Goal: Task Accomplishment & Management: Manage account settings

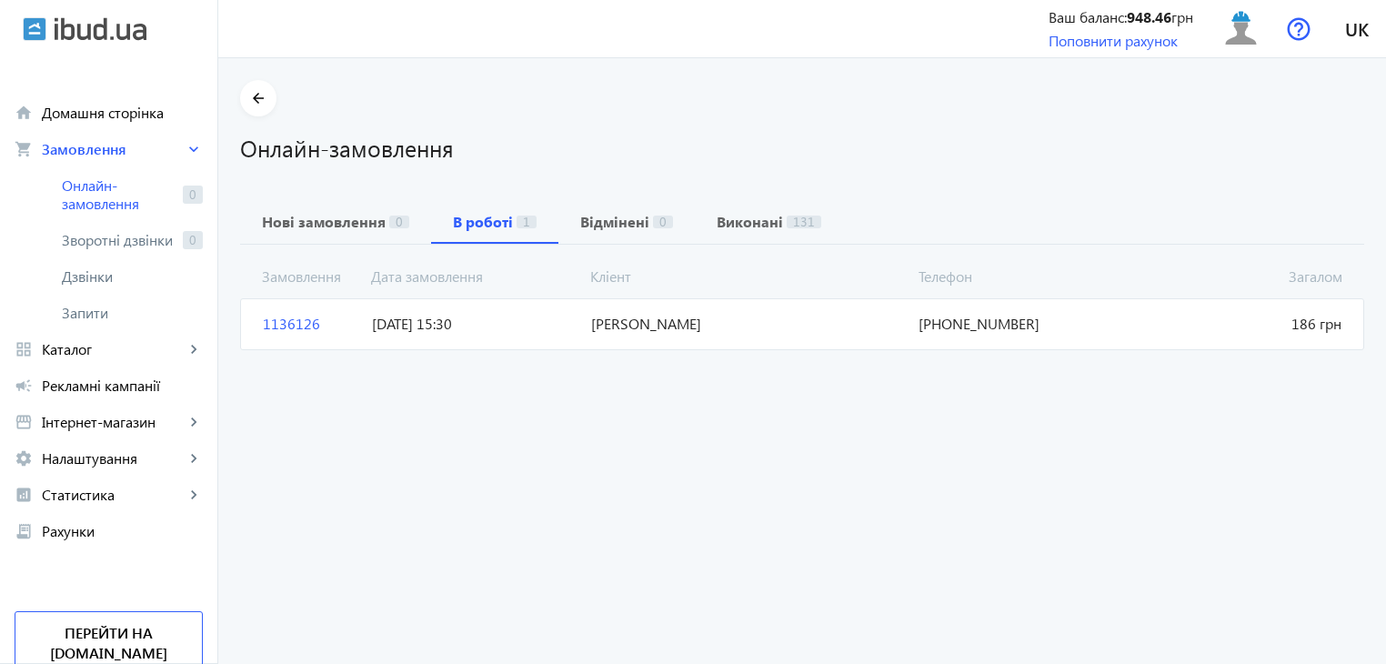
scroll to position [20, 0]
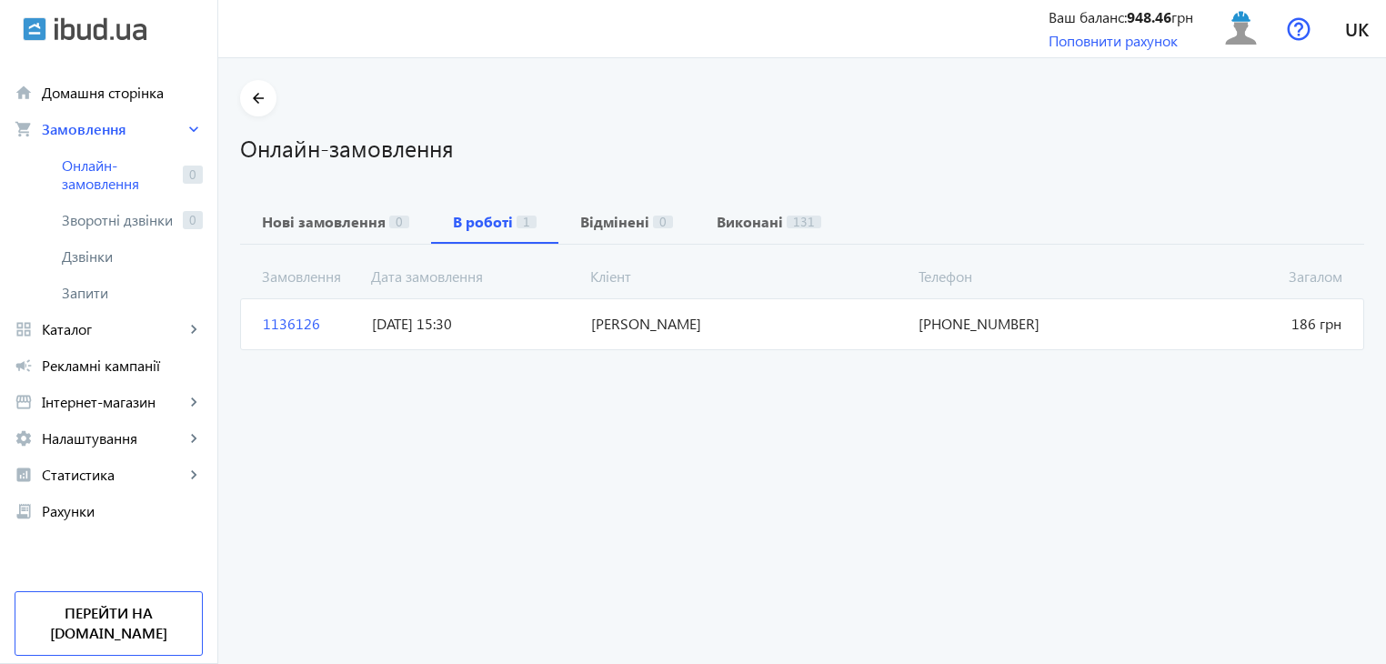
click at [441, 331] on span "[DATE] 15:30" at bounding box center [474, 324] width 218 height 20
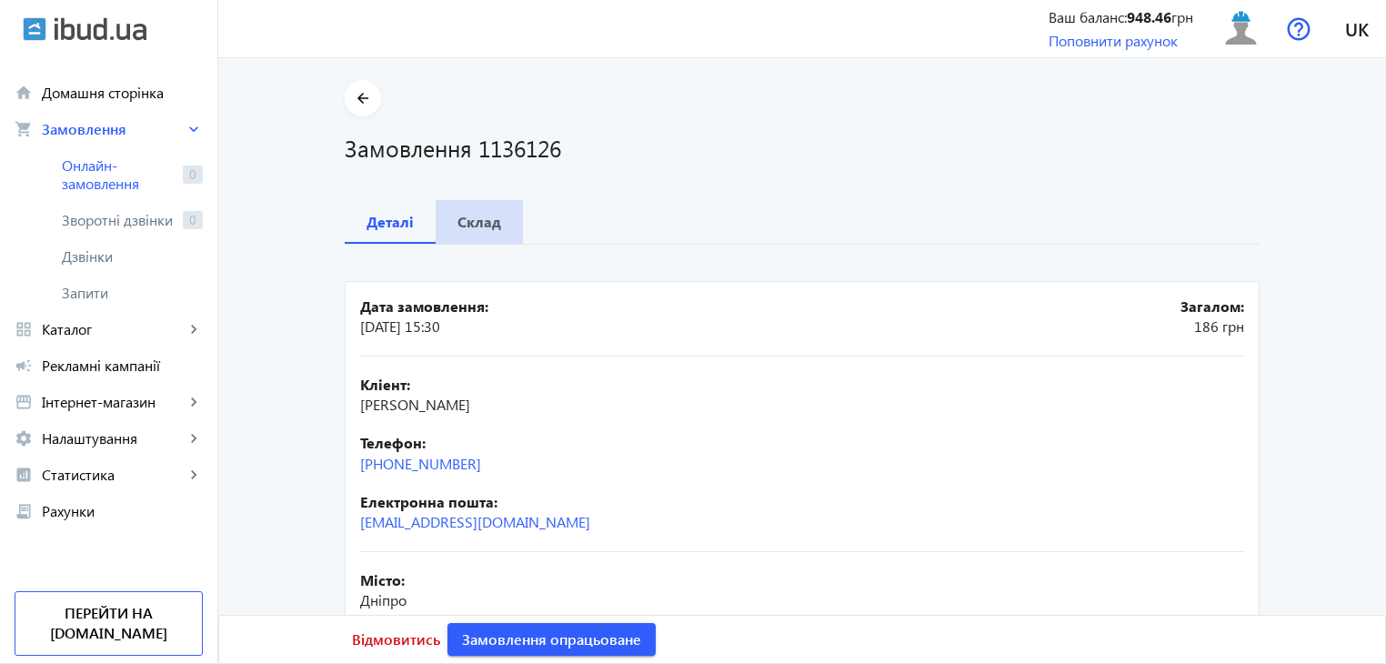
click at [496, 228] on div "Склад" at bounding box center [479, 222] width 87 height 44
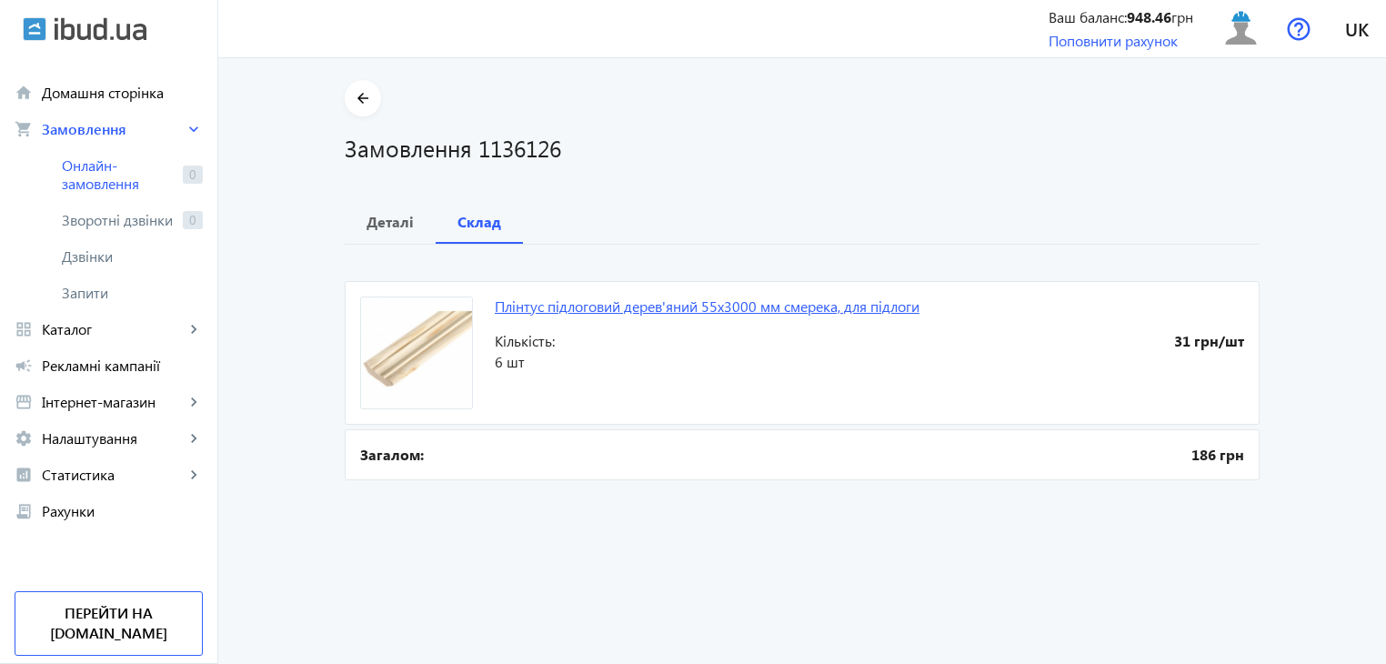
click at [597, 305] on link "Плінтус підлоговий дерев'яний 55x3000 мм смерека, для підлоги" at bounding box center [707, 305] width 425 height 19
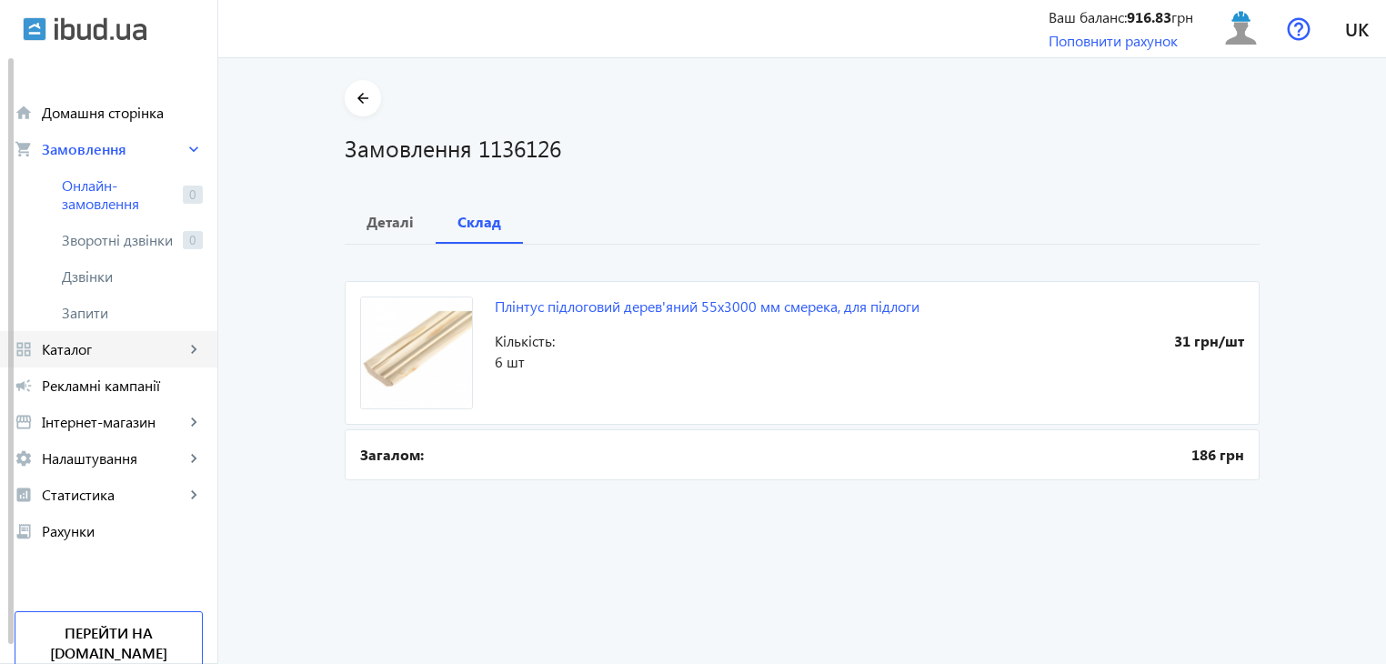
drag, startPoint x: 75, startPoint y: 353, endPoint x: 87, endPoint y: 343, distance: 15.5
click at [75, 353] on span "Каталог" at bounding box center [113, 349] width 143 height 18
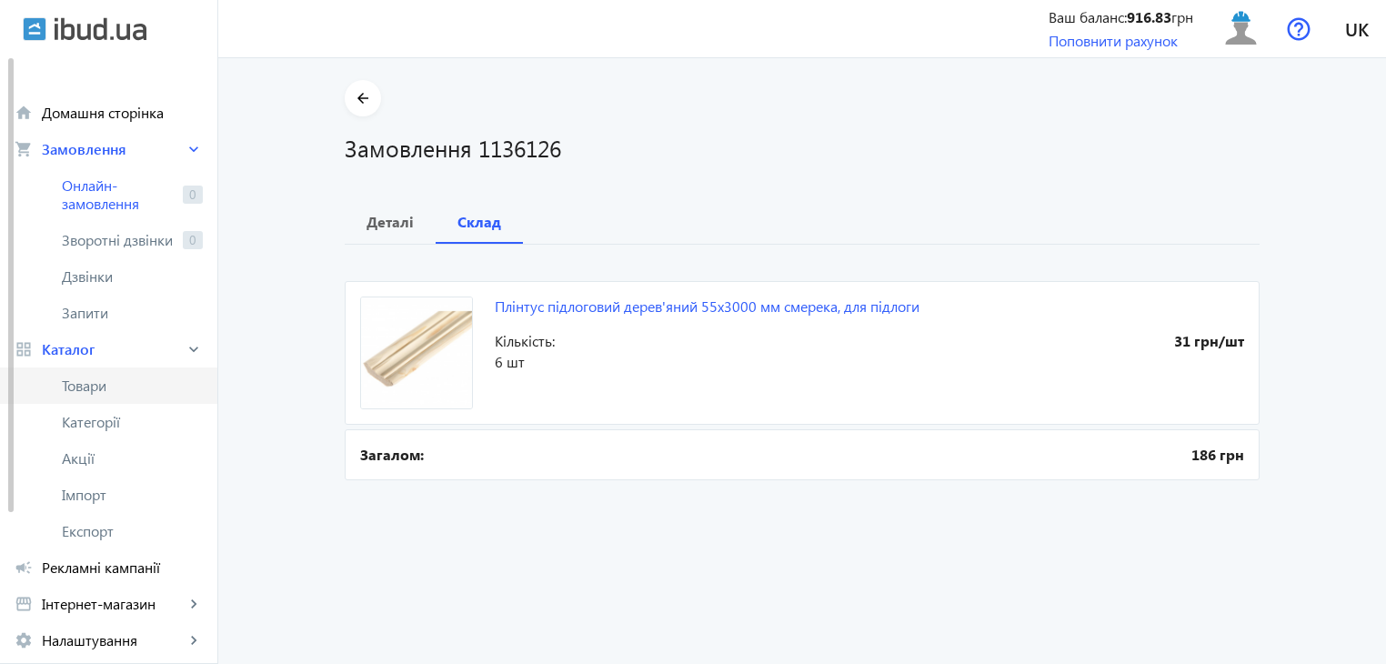
click at [129, 396] on link "Товари" at bounding box center [108, 385] width 217 height 36
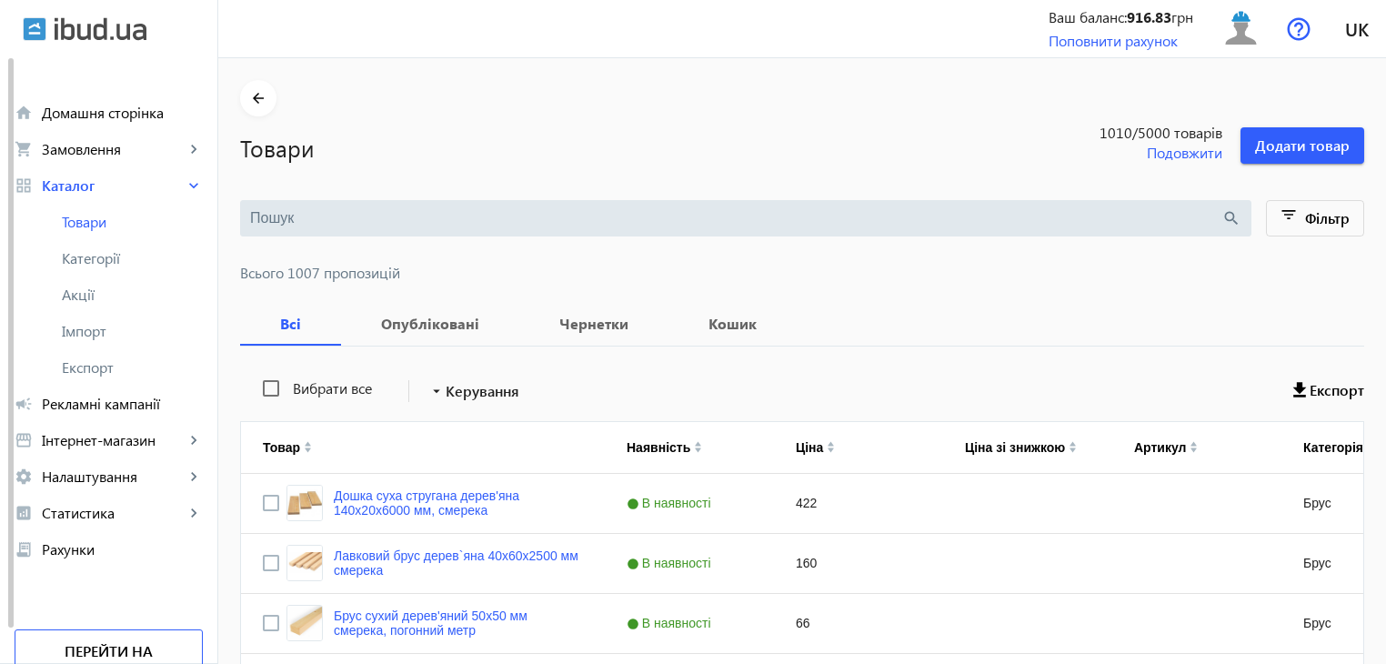
click at [385, 222] on input "search" at bounding box center [735, 218] width 971 height 20
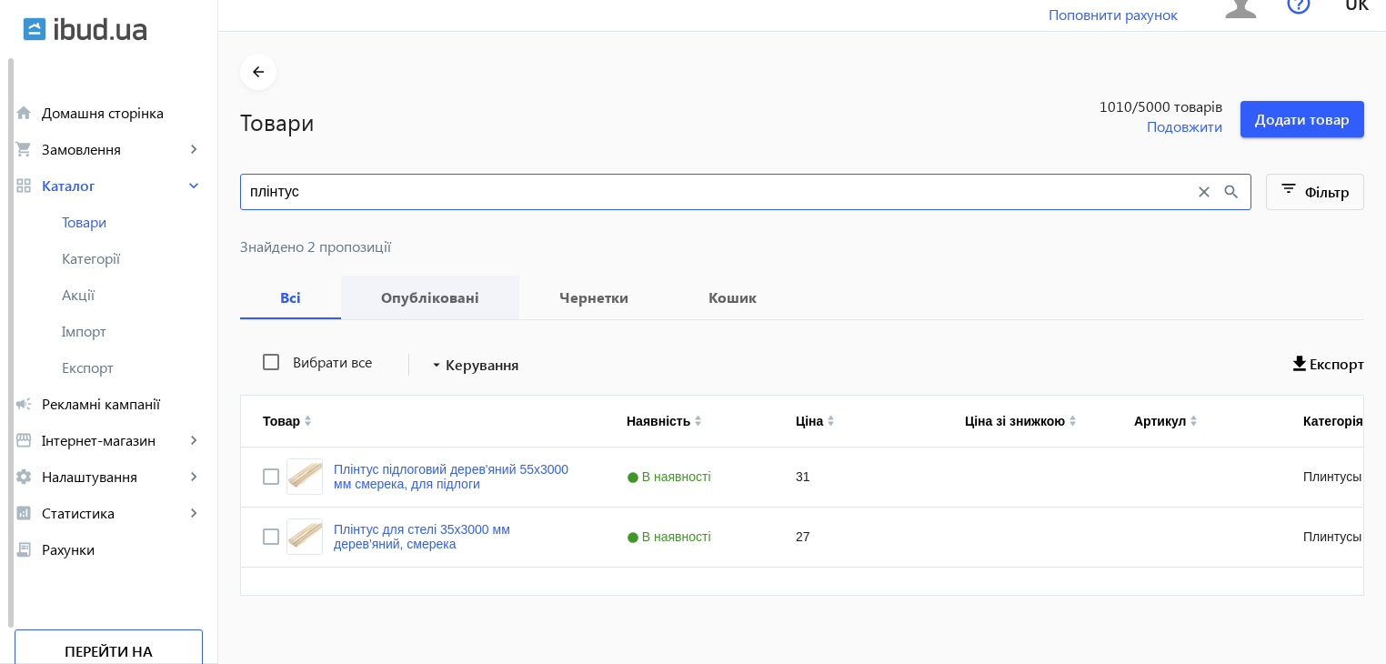
scroll to position [41, 0]
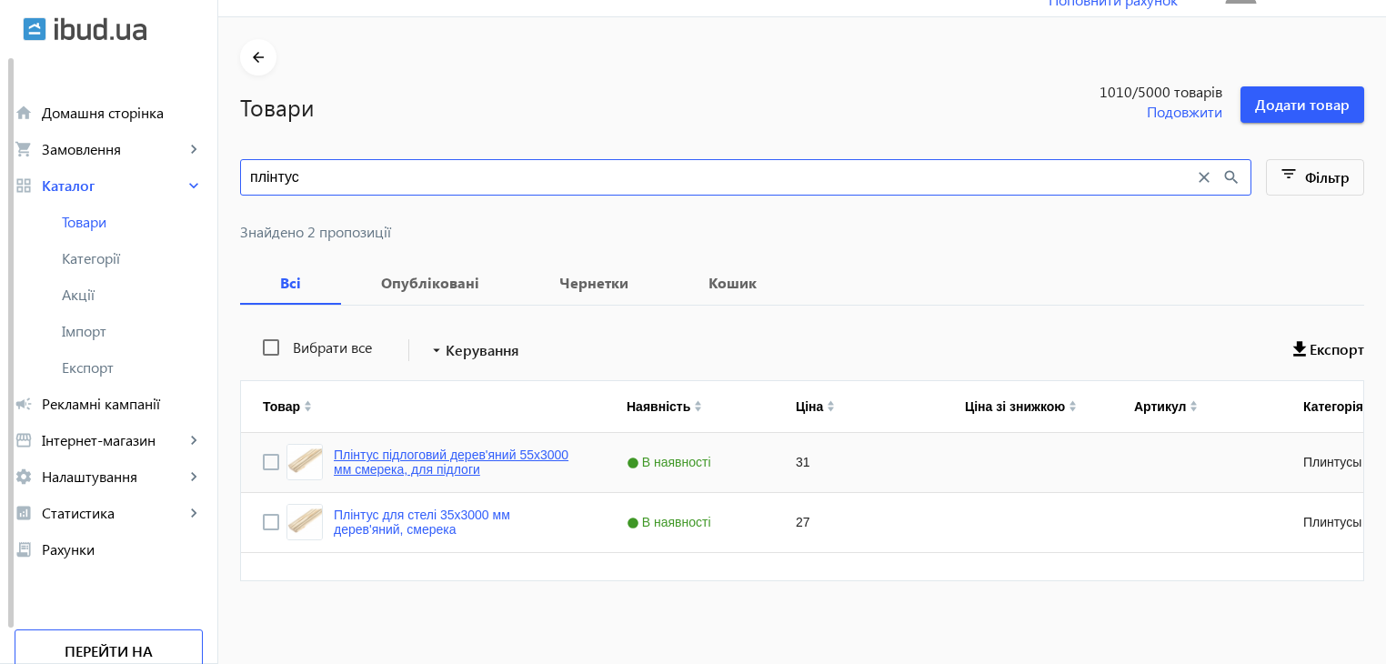
type input "плінтус"
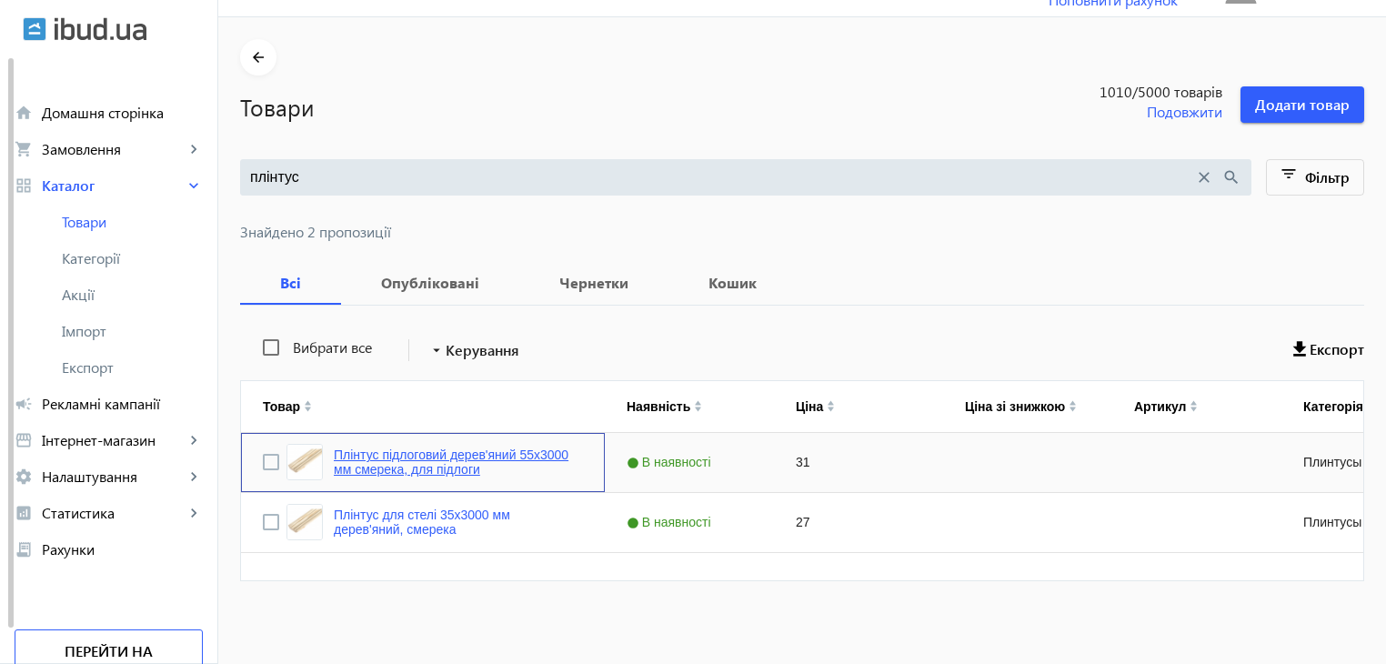
click at [370, 466] on link "Плінтус підлоговий дерев'яний 55x3000 мм смерека, для підлоги" at bounding box center [458, 461] width 249 height 29
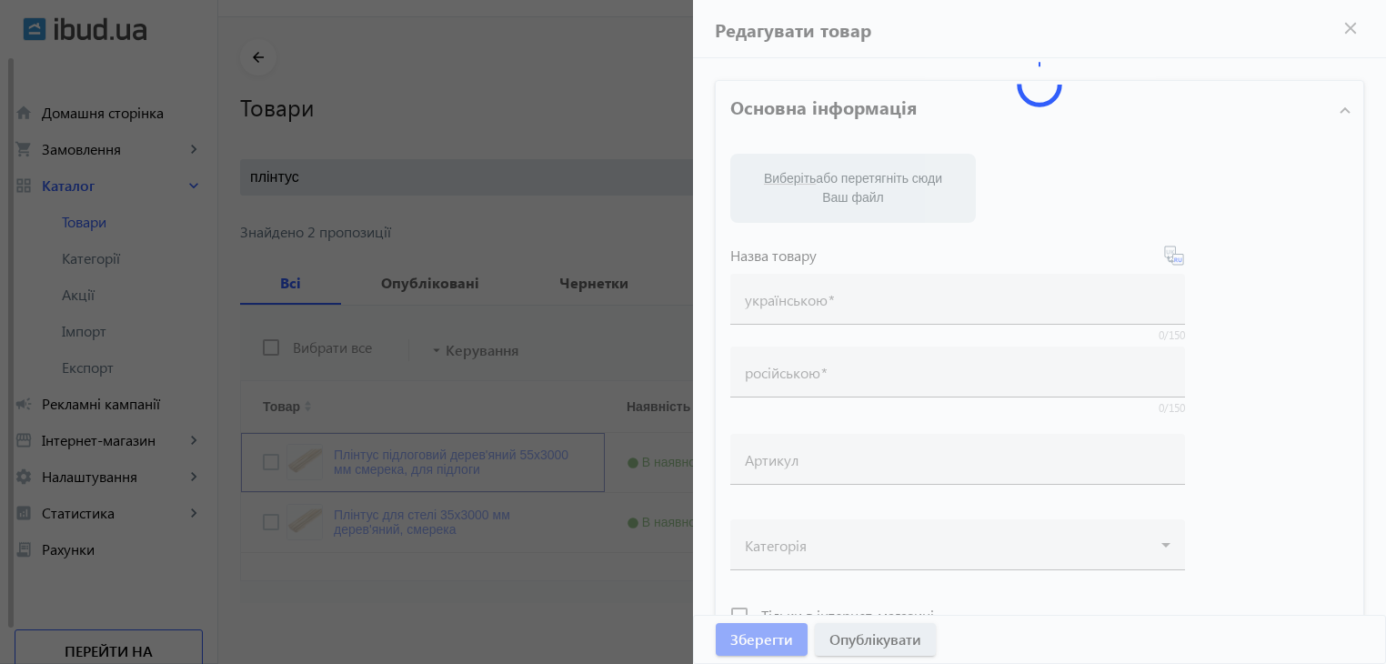
type input "Плінтус підлоговий дерев'яний 55x3000 мм смерека, для підлоги"
type input "Плинтус напольный деревянный 55x3000 мм для пола ель"
type input "31"
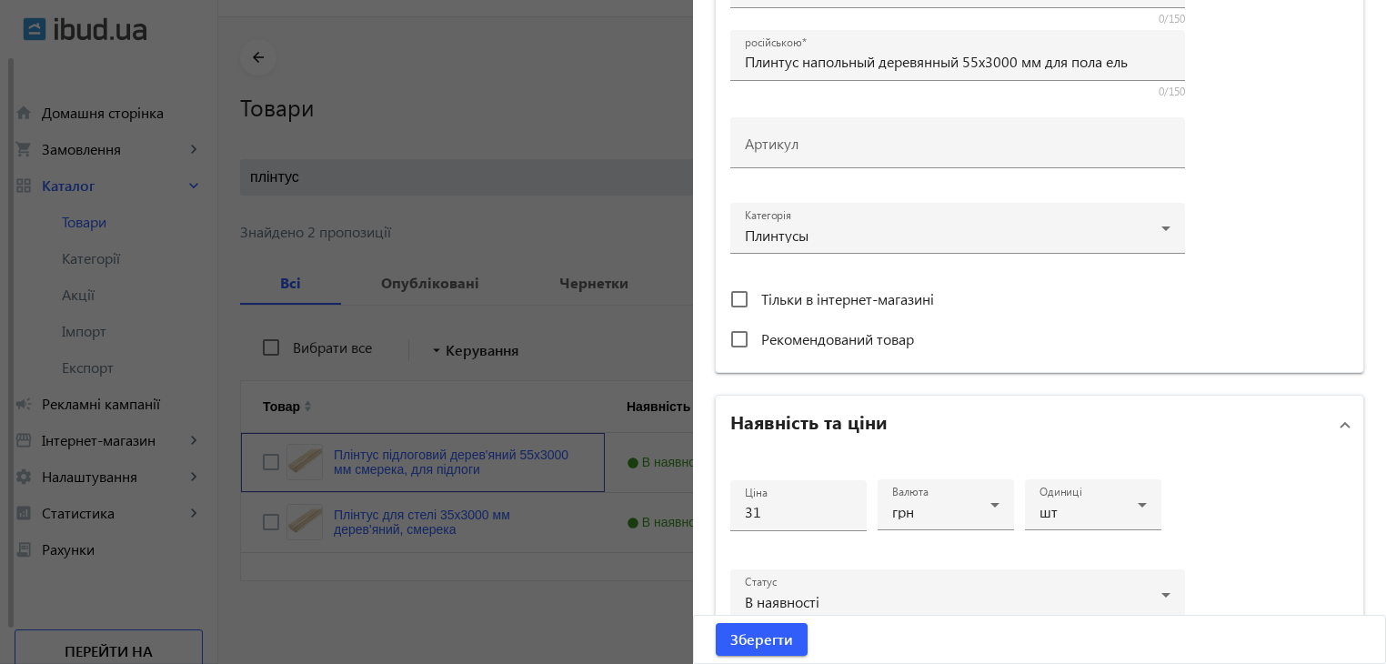
scroll to position [637, 0]
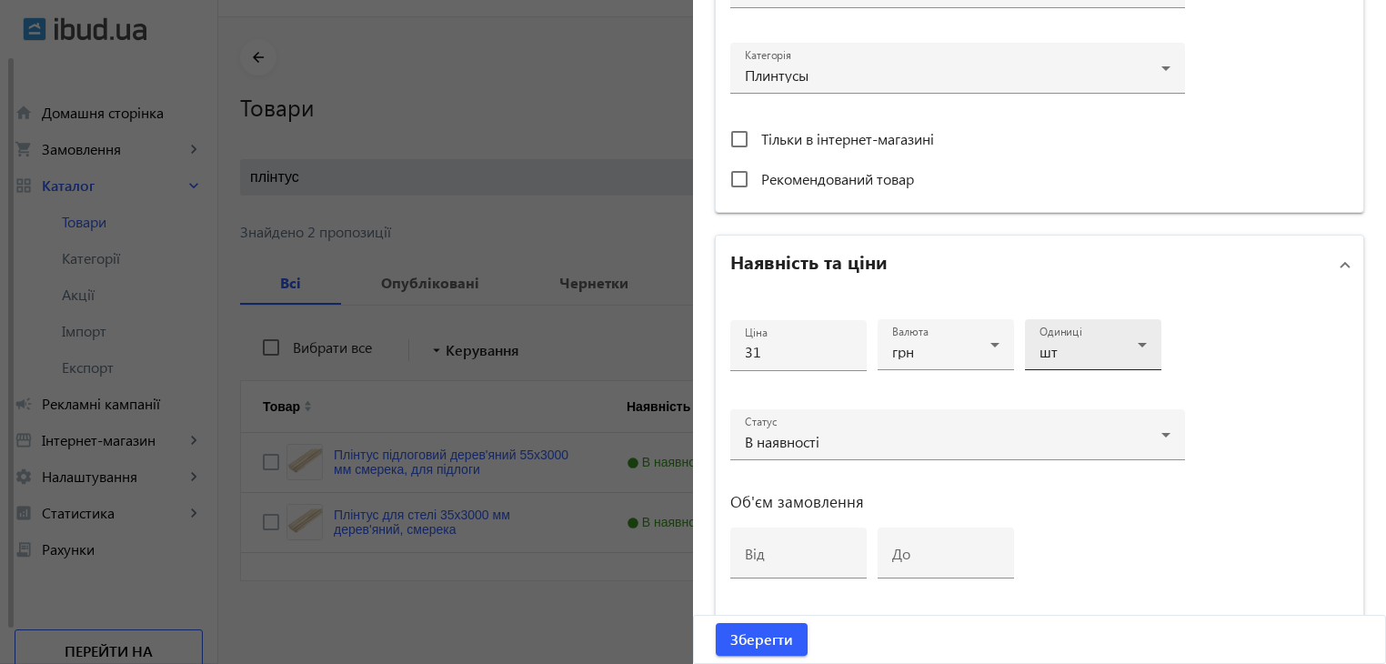
click at [1059, 350] on div "шт" at bounding box center [1088, 352] width 98 height 15
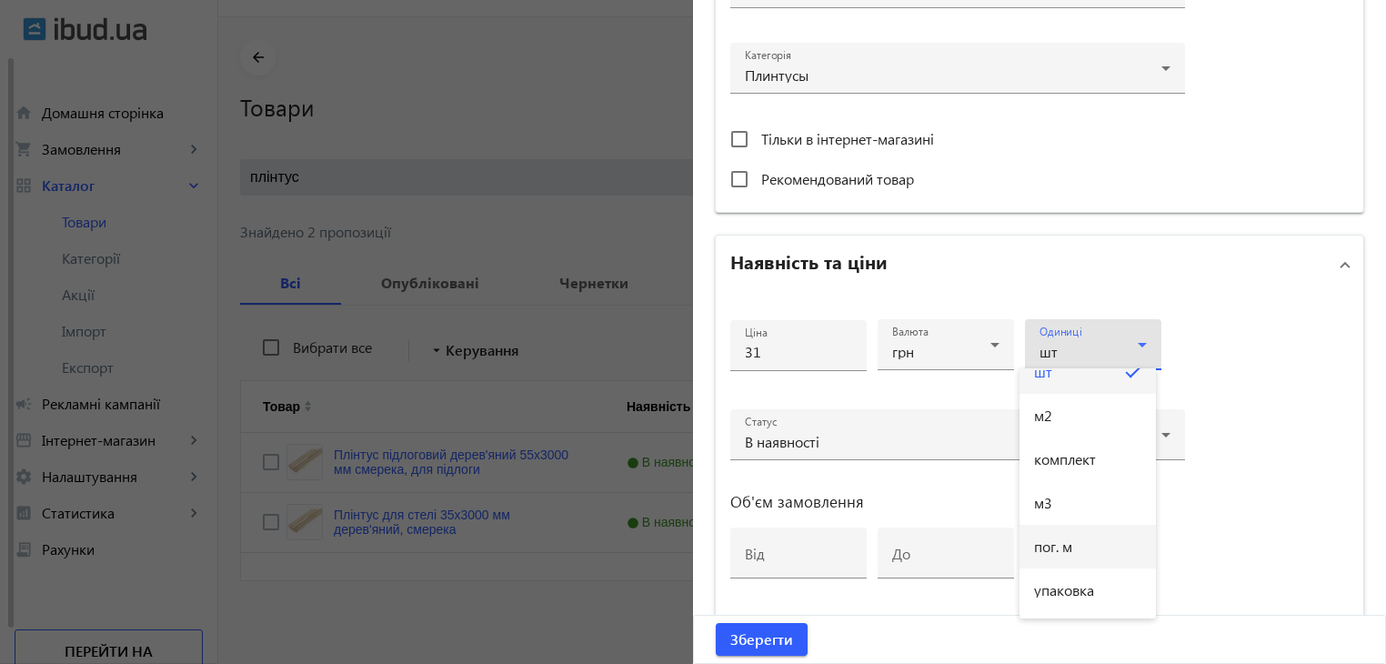
click at [1072, 543] on span "пог. м" at bounding box center [1053, 546] width 38 height 15
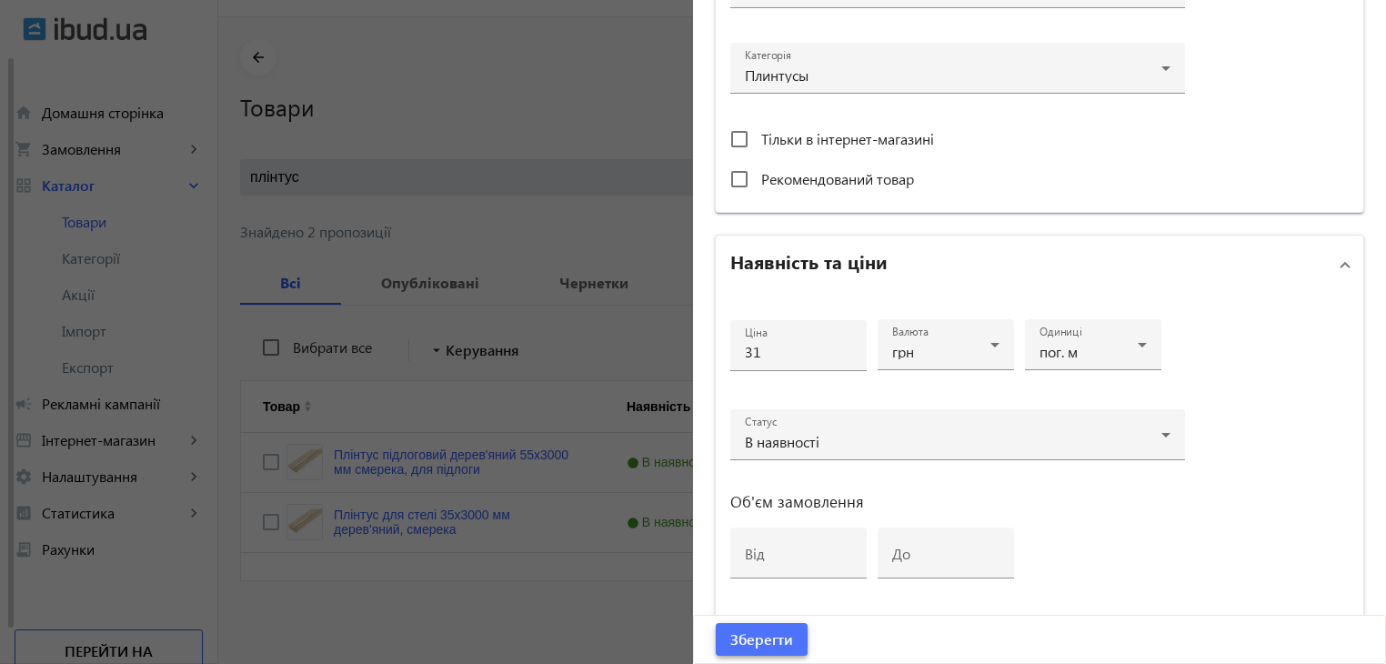
click at [767, 637] on span "Зберегти" at bounding box center [761, 639] width 63 height 20
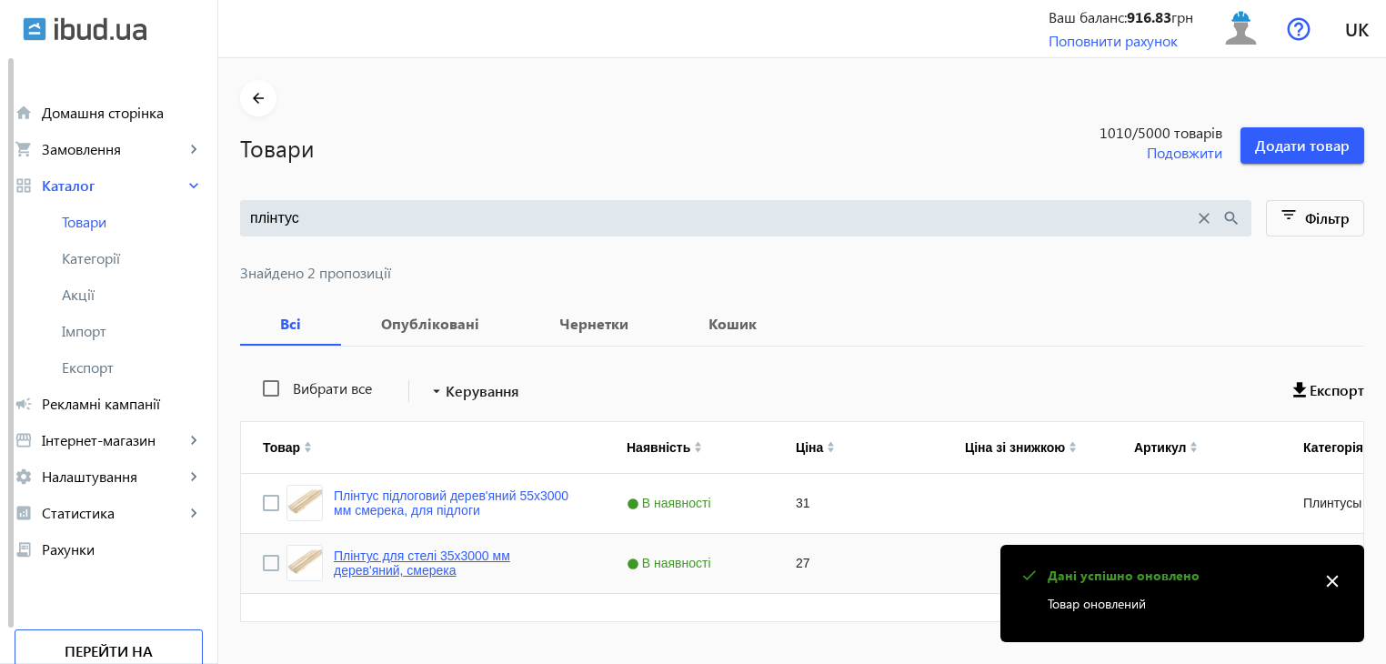
click at [366, 566] on link "Плінтус для стелі 35x3000 мм дерев'яний, смерека" at bounding box center [458, 562] width 249 height 29
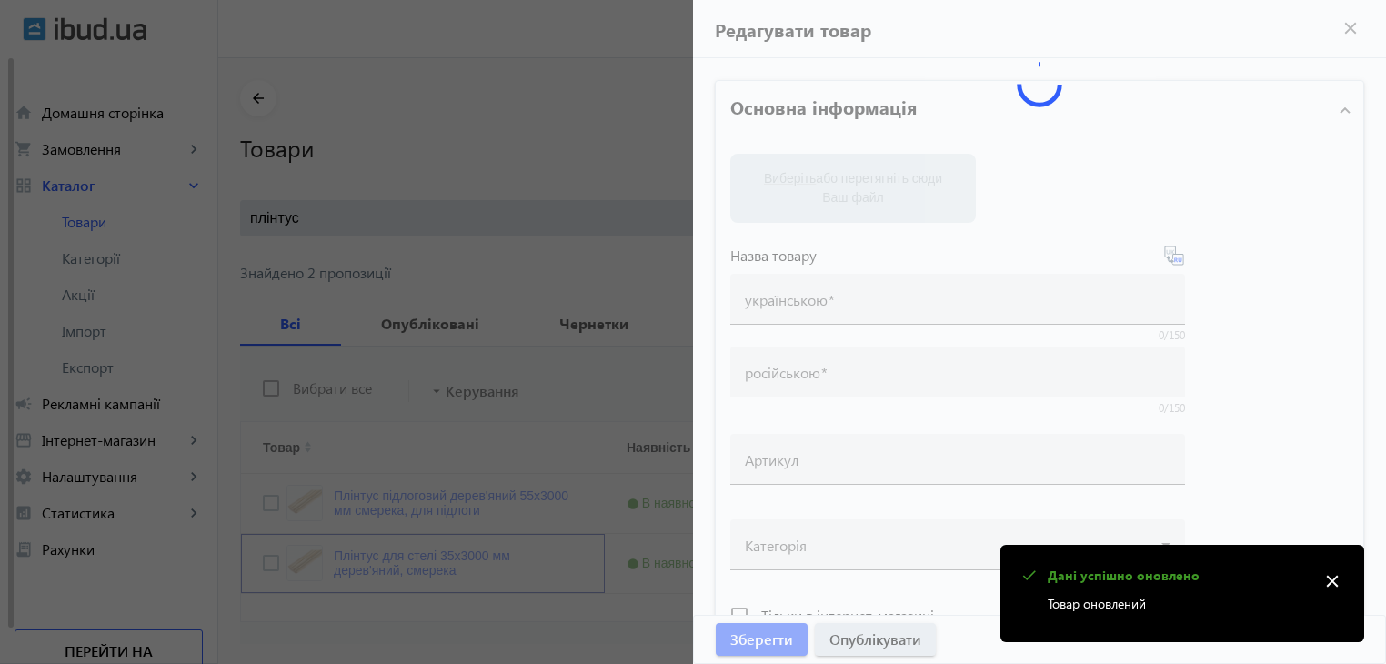
type input "Плінтус для стелі 35x3000 мм дерев'яний, смерека"
type input "Плинтус для потолка 35x3000 мм деревянный, ель"
type input "27"
type input "loremip dolorsit, ametcon, adipisc eli seddoe, tempo incidi, utlaboreetdol, mag…"
type input "loremip dolorsita, consect, adipisc eli seddoe, temp incidi, utlaboreetdol, mag…"
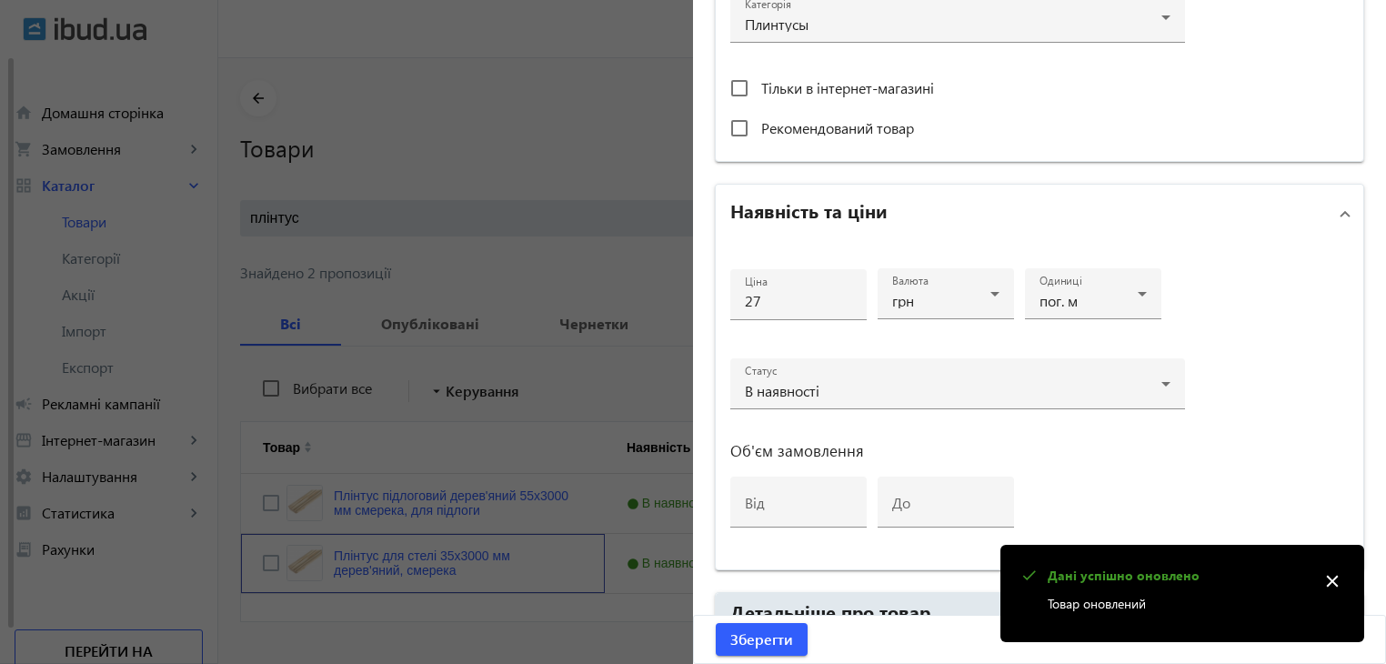
scroll to position [727, 0]
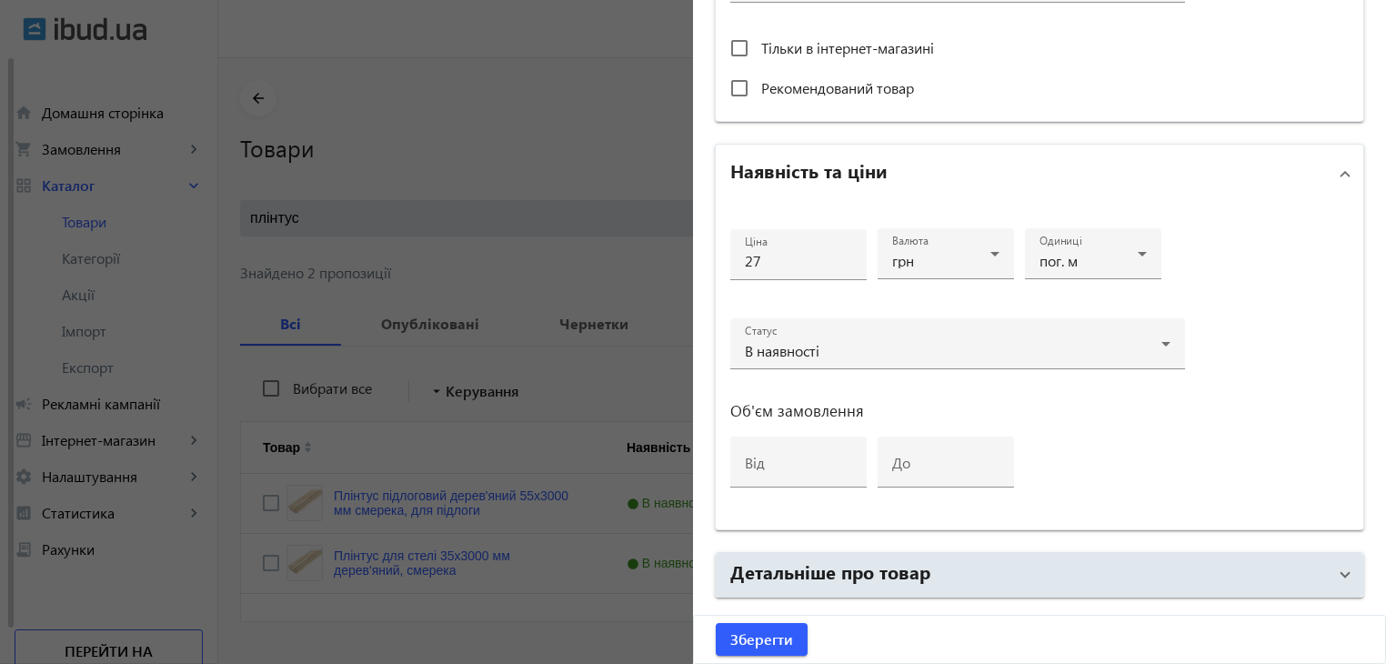
click at [486, 239] on div at bounding box center [693, 332] width 1386 height 664
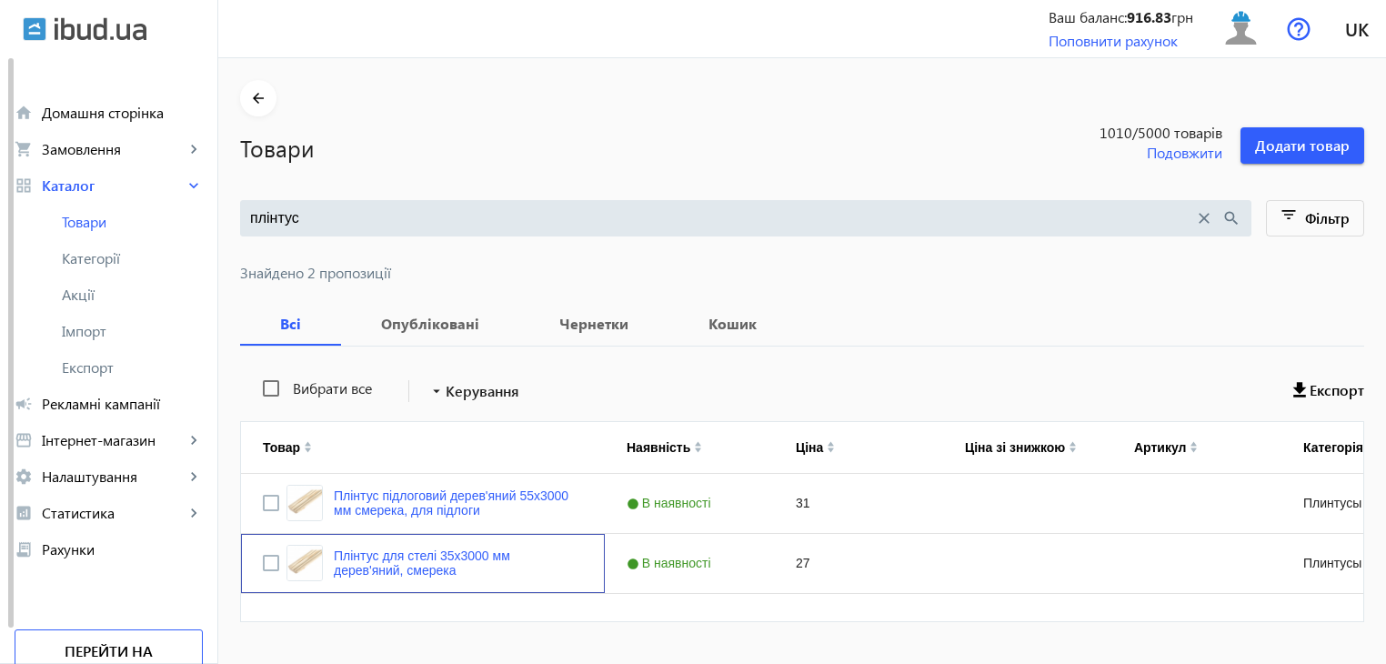
scroll to position [0, 0]
click at [424, 497] on link "Плінтус підлоговий дерев'яний 55x3000 мм смерека, для підлоги" at bounding box center [458, 502] width 249 height 29
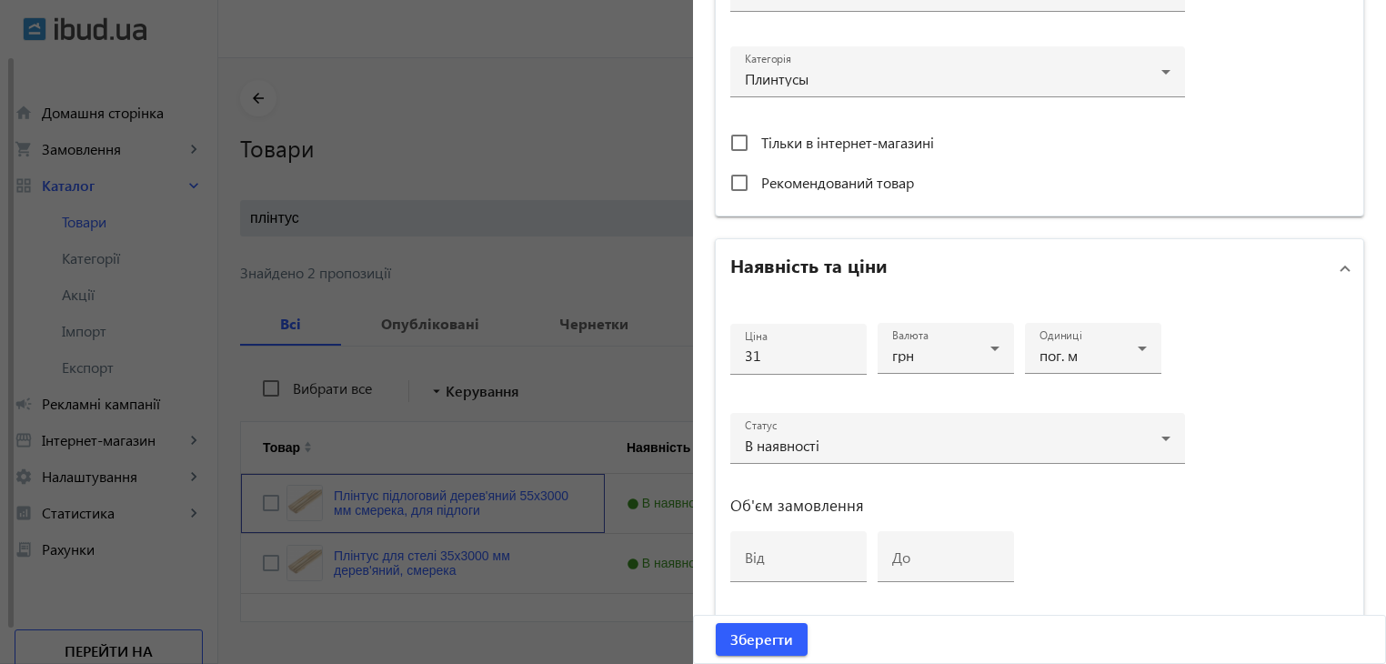
scroll to position [637, 0]
click at [771, 648] on span "Зберегти" at bounding box center [761, 639] width 63 height 20
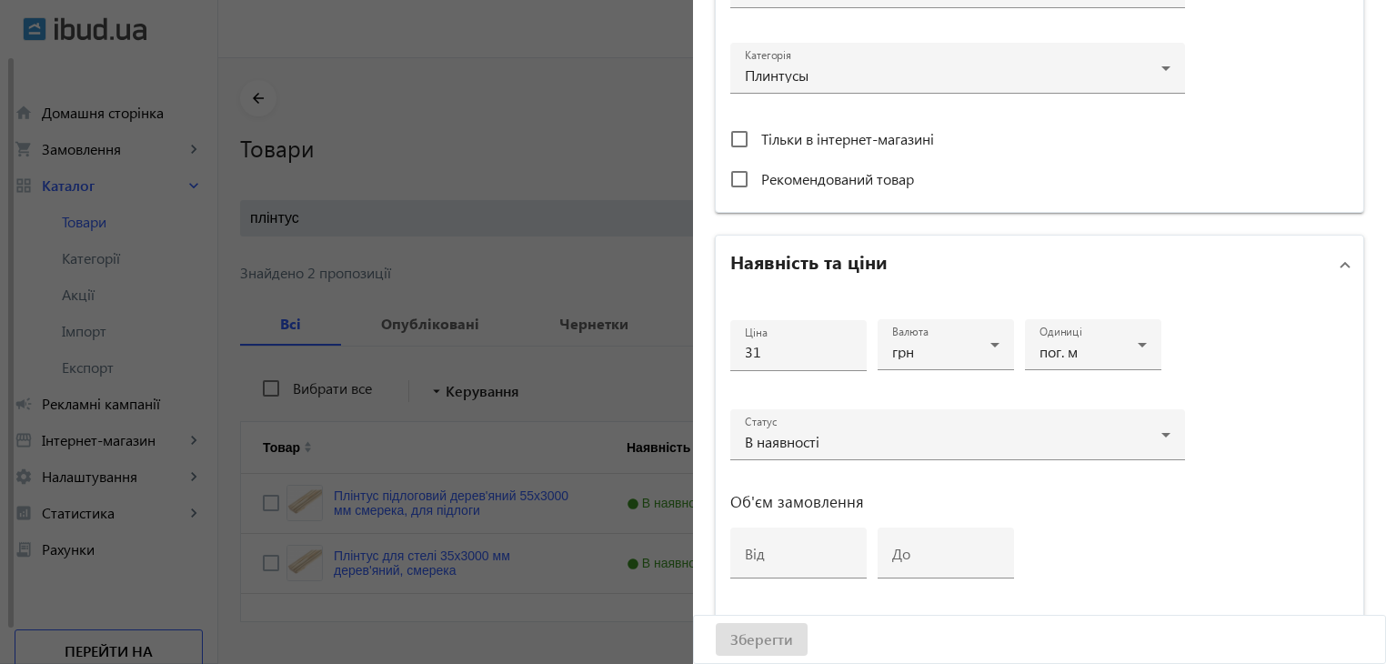
scroll to position [0, 0]
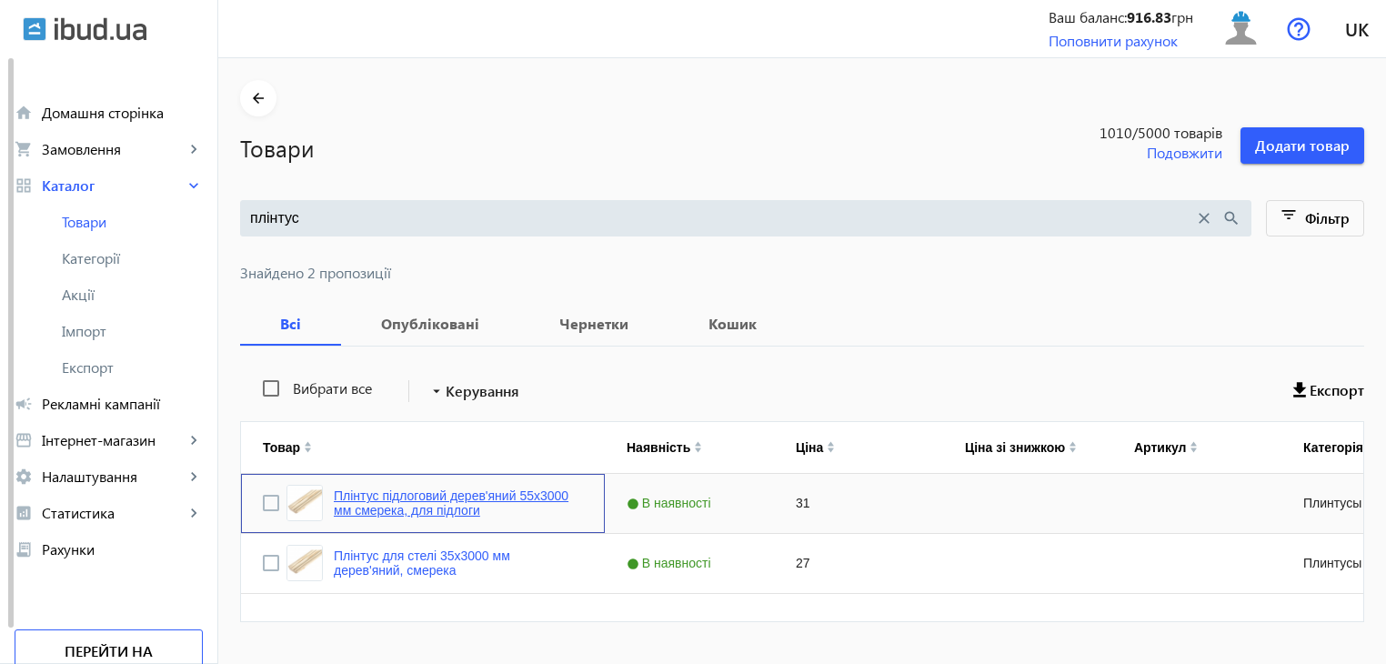
click at [399, 496] on link "Плінтус підлоговий дерев'яний 55x3000 мм смерека, для підлоги" at bounding box center [458, 502] width 249 height 29
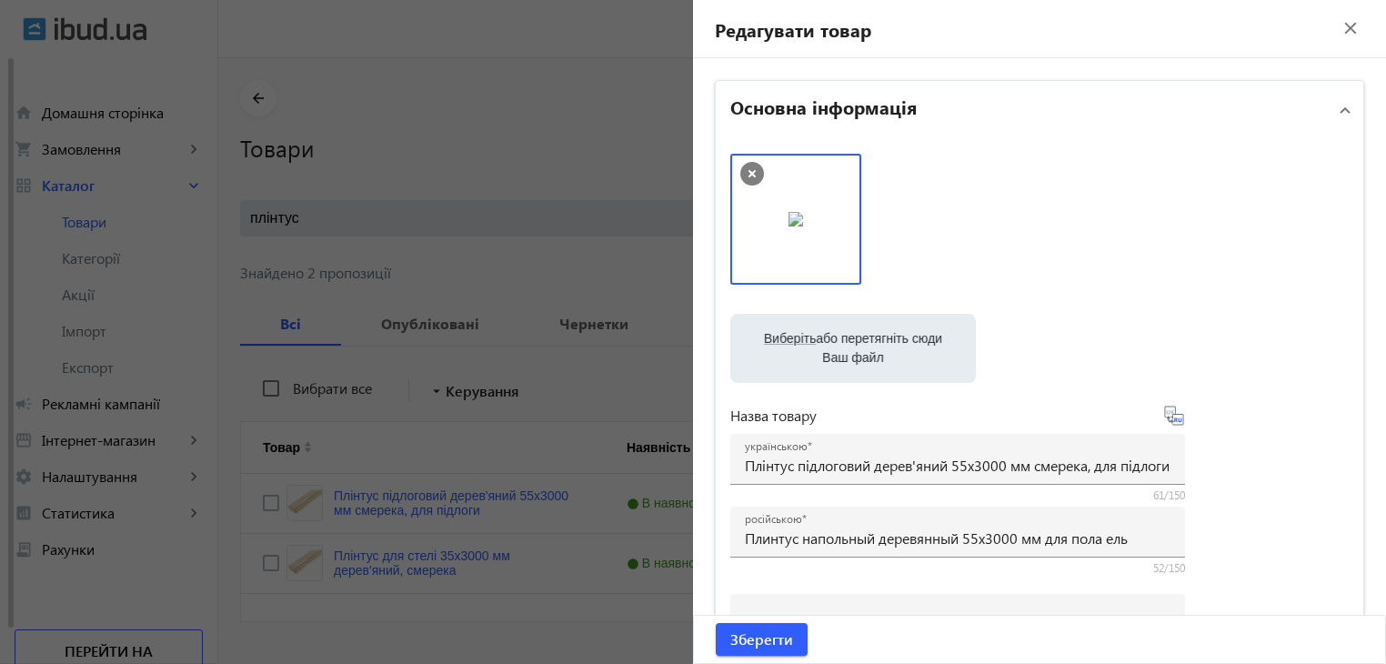
click at [429, 556] on div at bounding box center [693, 332] width 1386 height 664
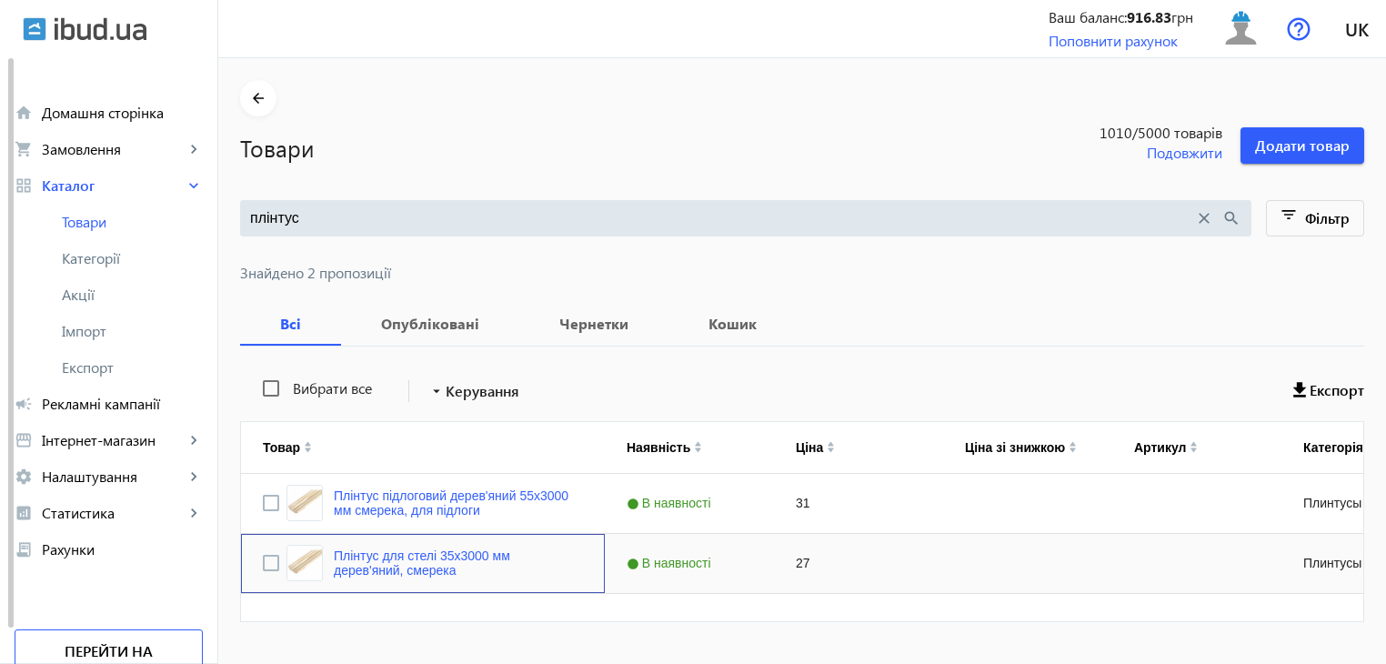
click at [429, 556] on link "Плінтус для стелі 35x3000 мм дерев'яний, смерека" at bounding box center [458, 562] width 249 height 29
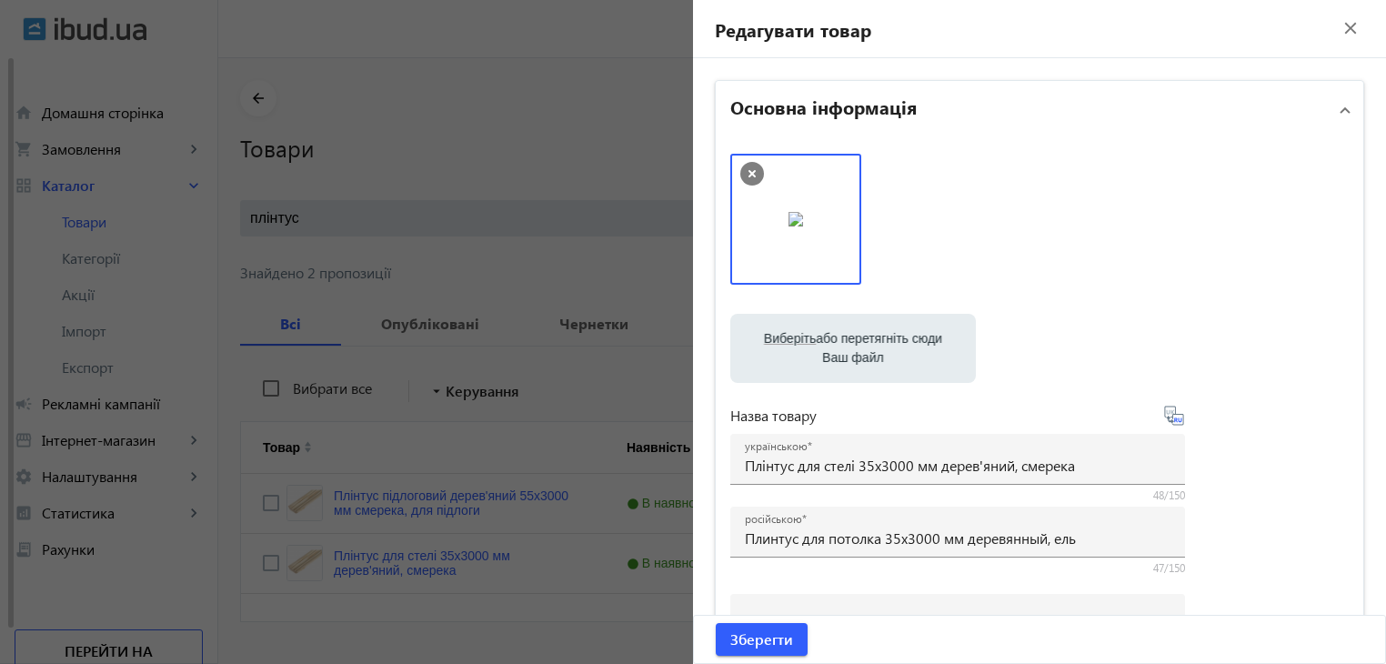
click at [1340, 26] on mat-icon "close" at bounding box center [1350, 28] width 27 height 27
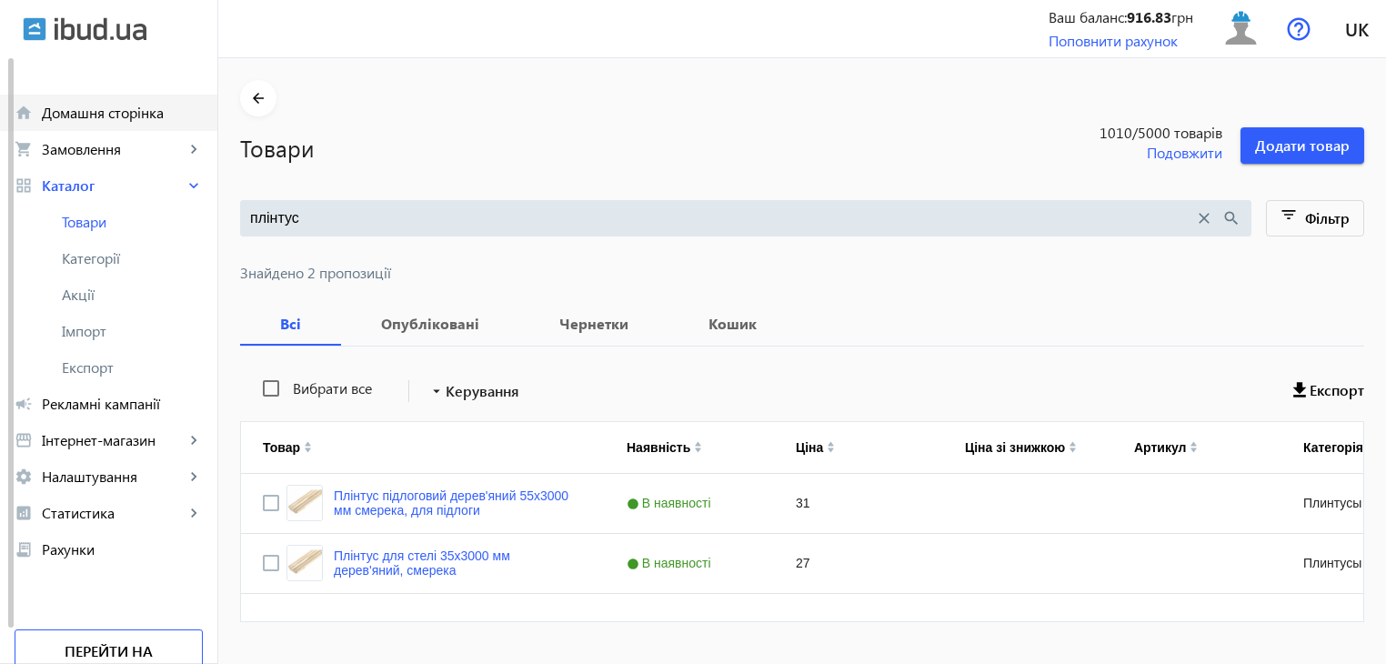
click at [76, 109] on span "Домашня сторінка" at bounding box center [122, 113] width 161 height 18
